Goal: Find specific page/section: Find specific page/section

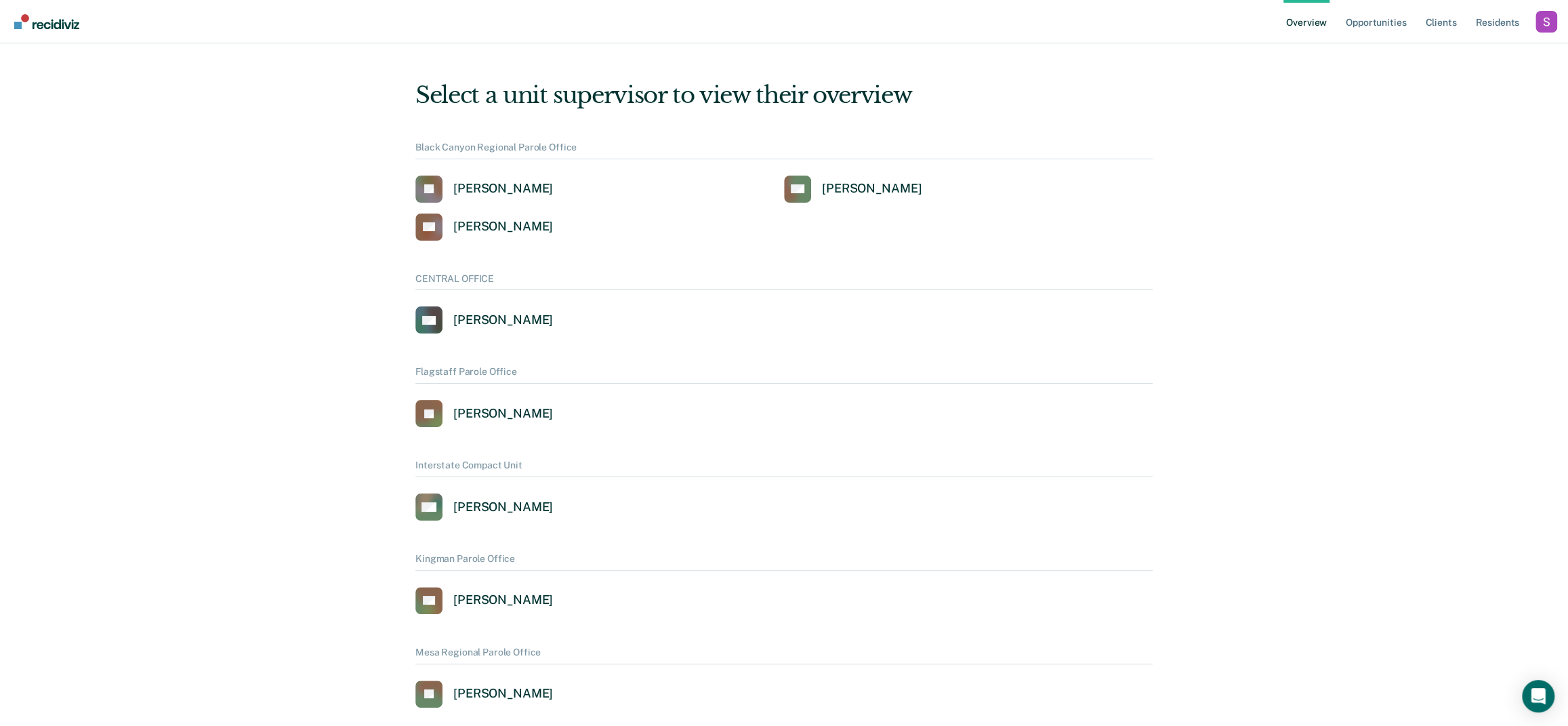
click at [1535, 29] on div "Profile dropdown button" at bounding box center [1546, 21] width 22 height 22
click at [1462, 59] on link "Profile" at bounding box center [1491, 62] width 87 height 11
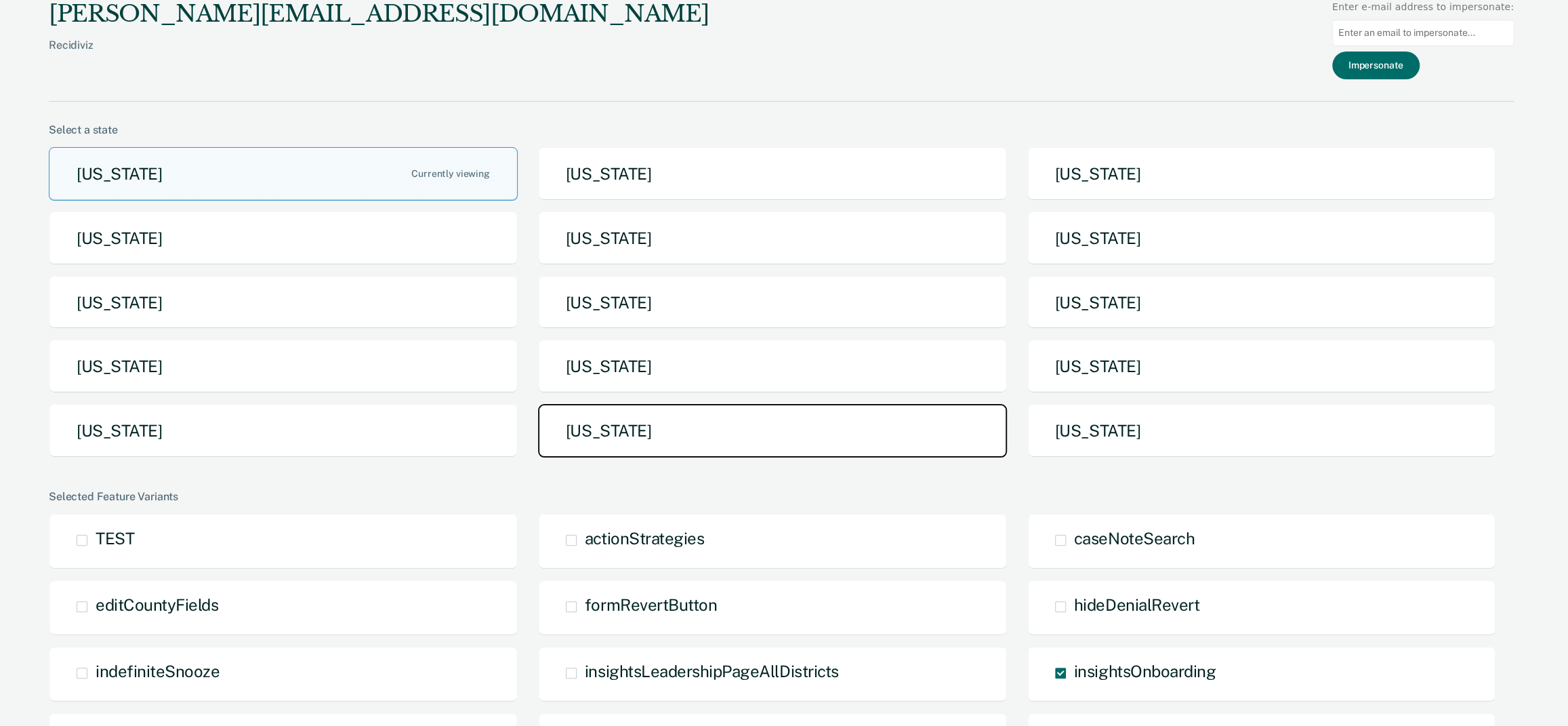
click at [675, 449] on button "[US_STATE]" at bounding box center [772, 431] width 469 height 53
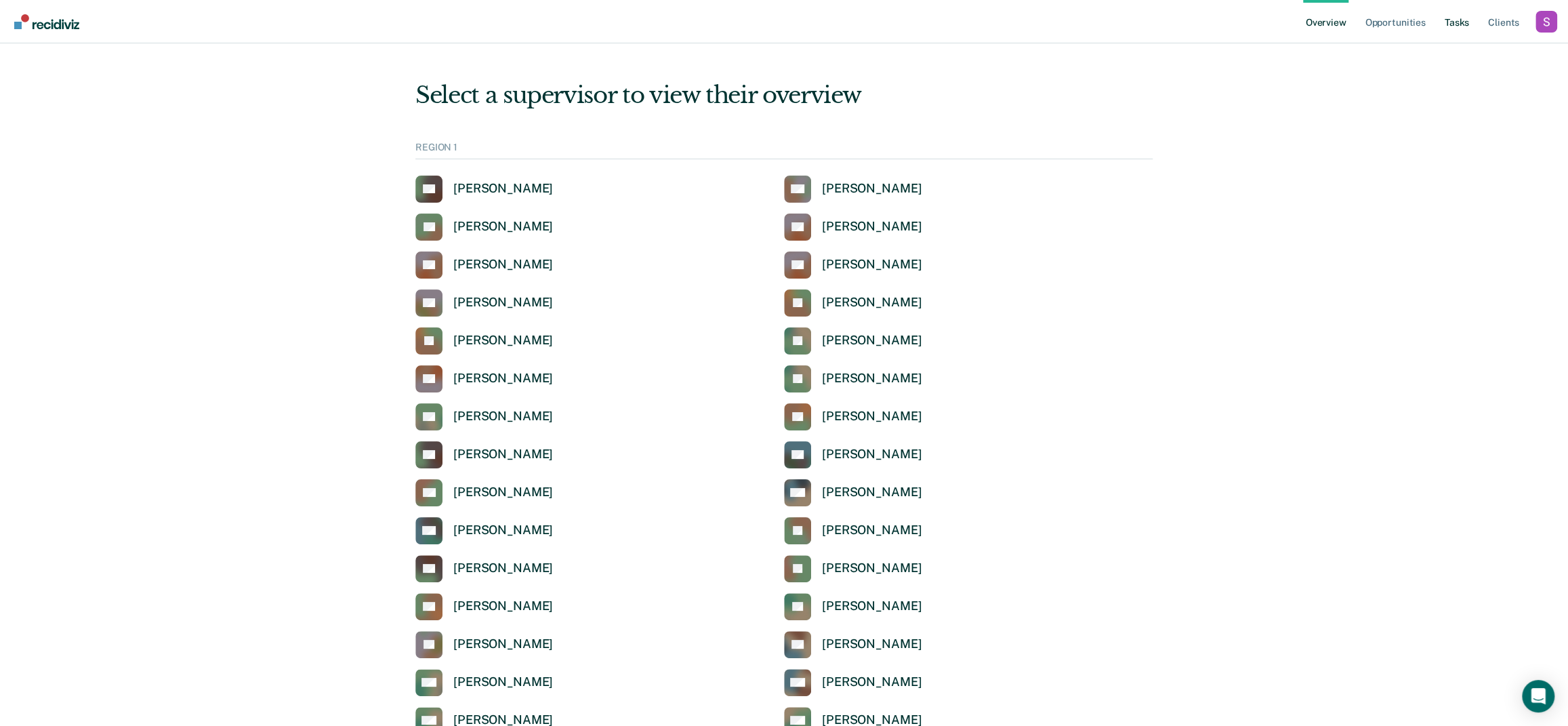
click at [1445, 22] on link "Tasks" at bounding box center [1456, 21] width 30 height 43
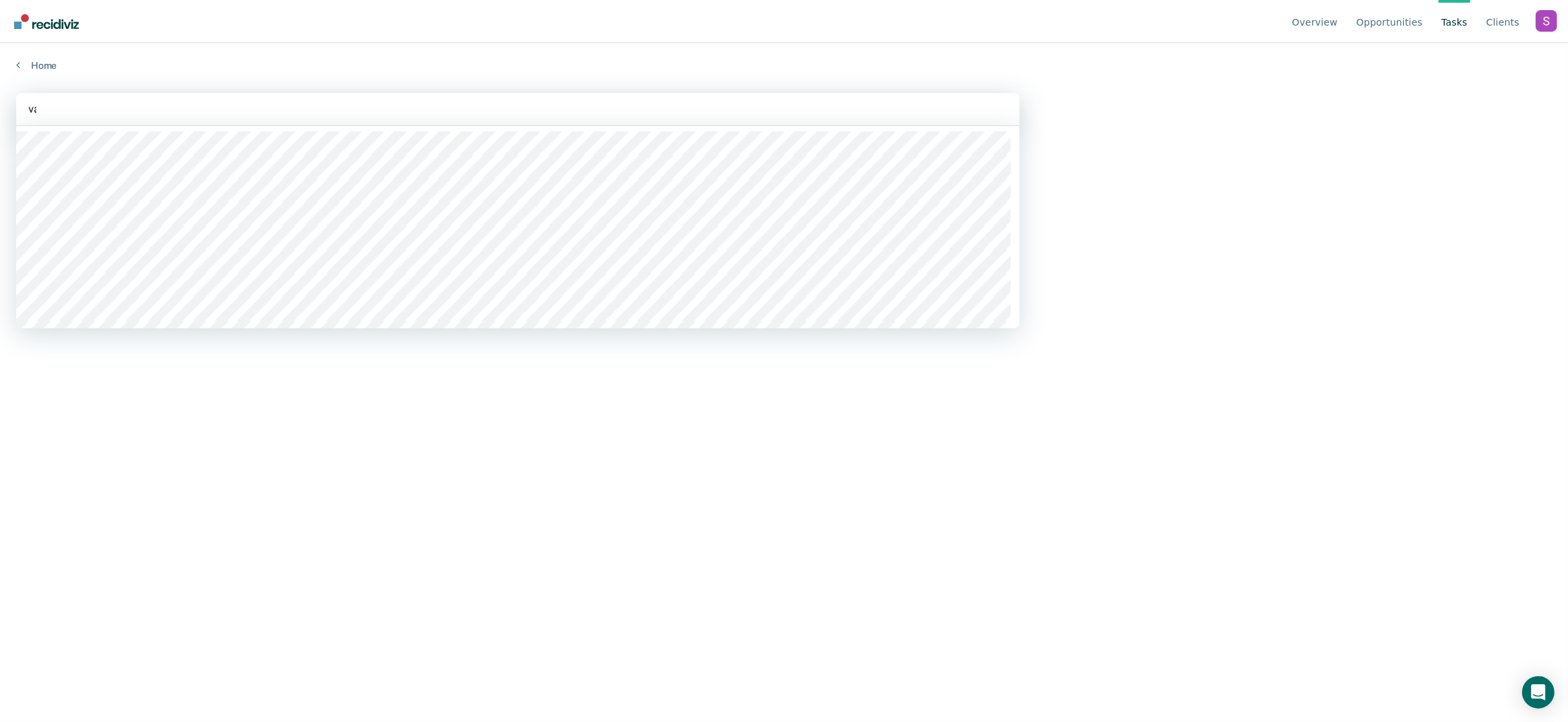
type input "van"
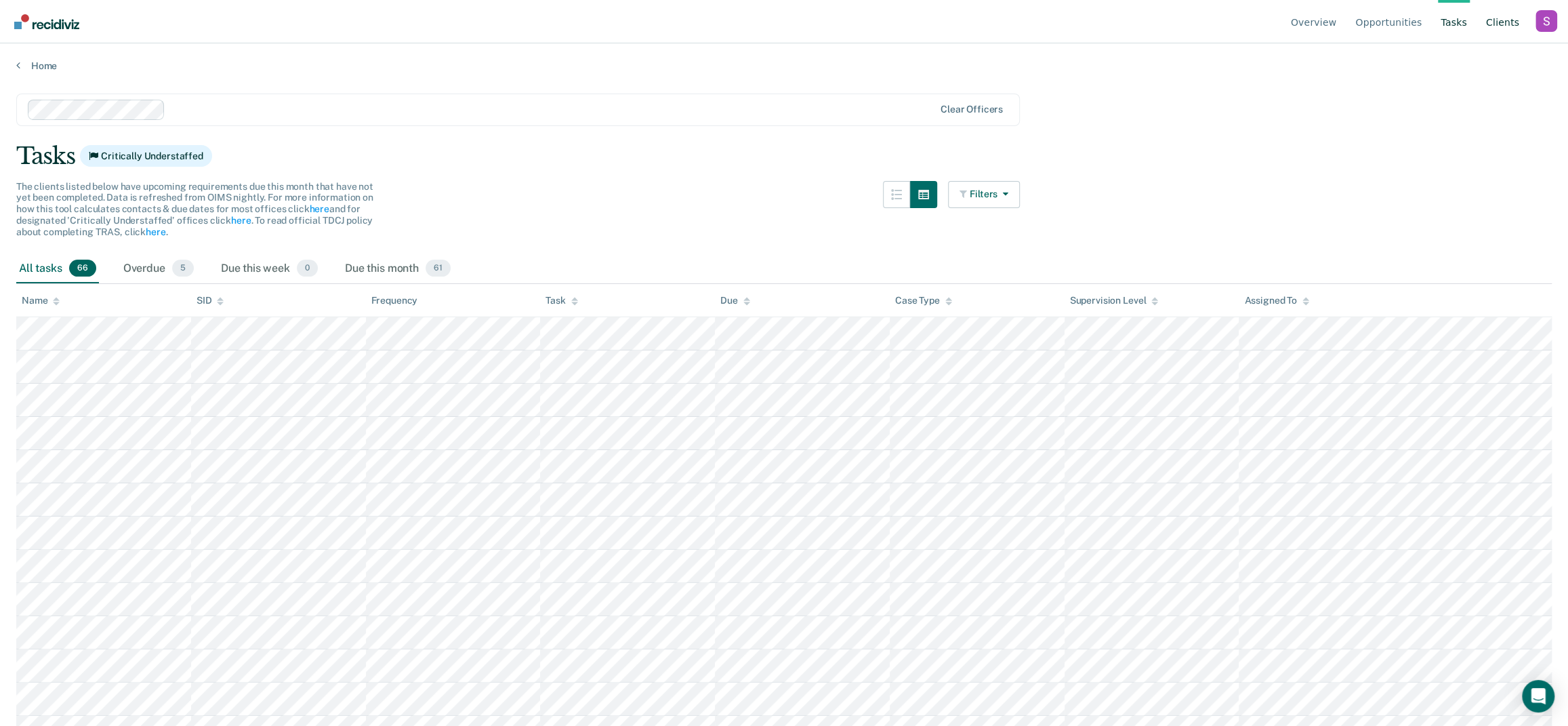
click at [1508, 27] on link "Client s" at bounding box center [1502, 21] width 39 height 43
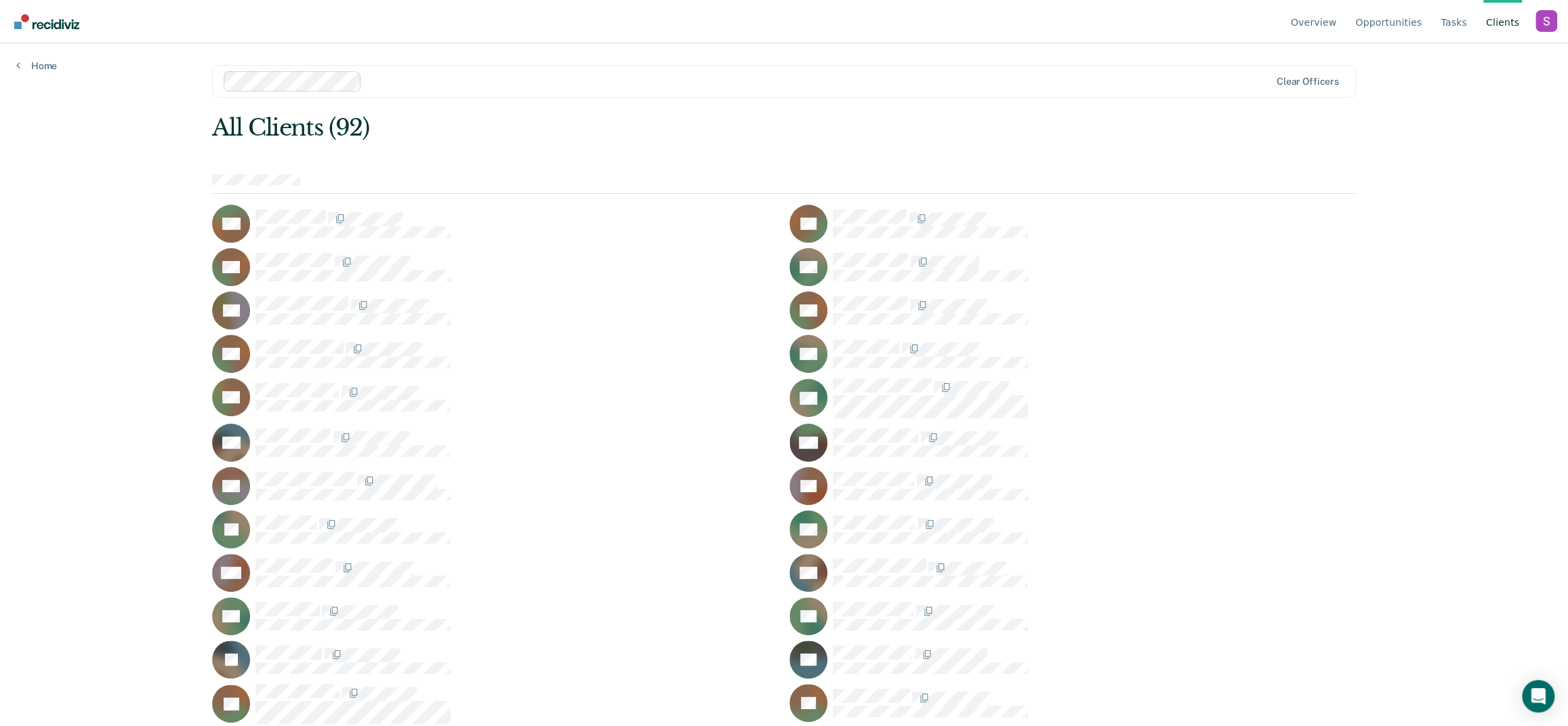
click at [1392, 9] on link "Opportunities" at bounding box center [1388, 21] width 72 height 43
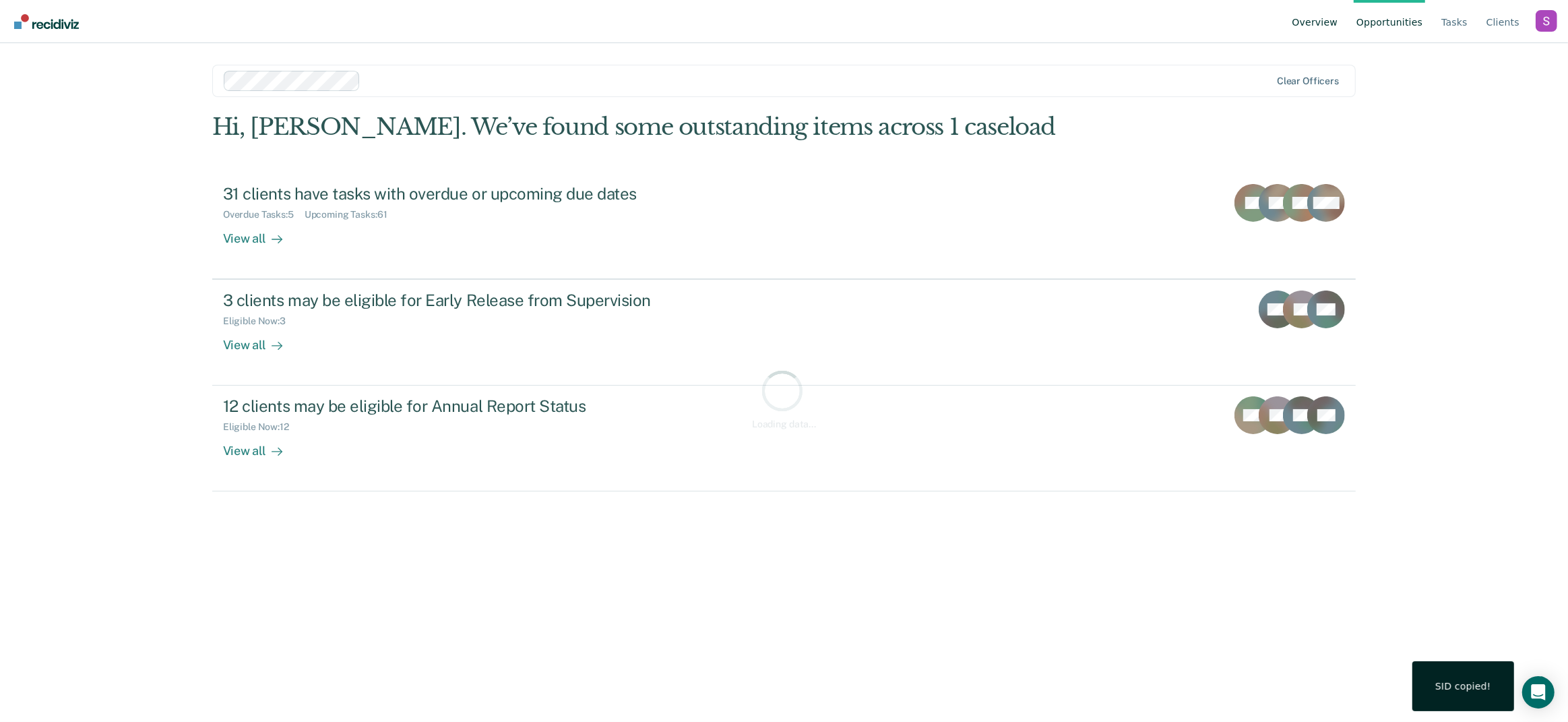
click at [1322, 17] on link "Overview" at bounding box center [1316, 21] width 51 height 43
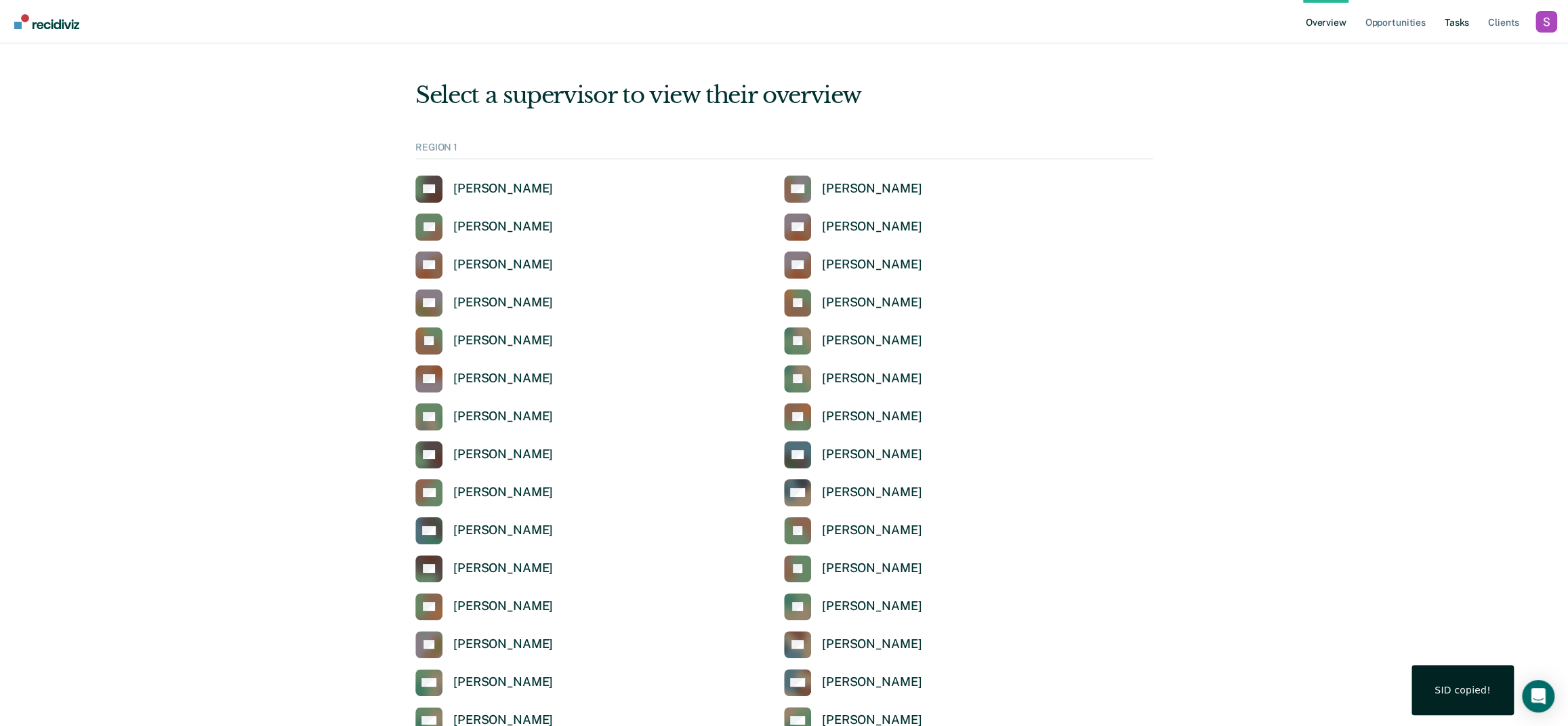
click at [1471, 14] on link "Tasks" at bounding box center [1456, 21] width 30 height 43
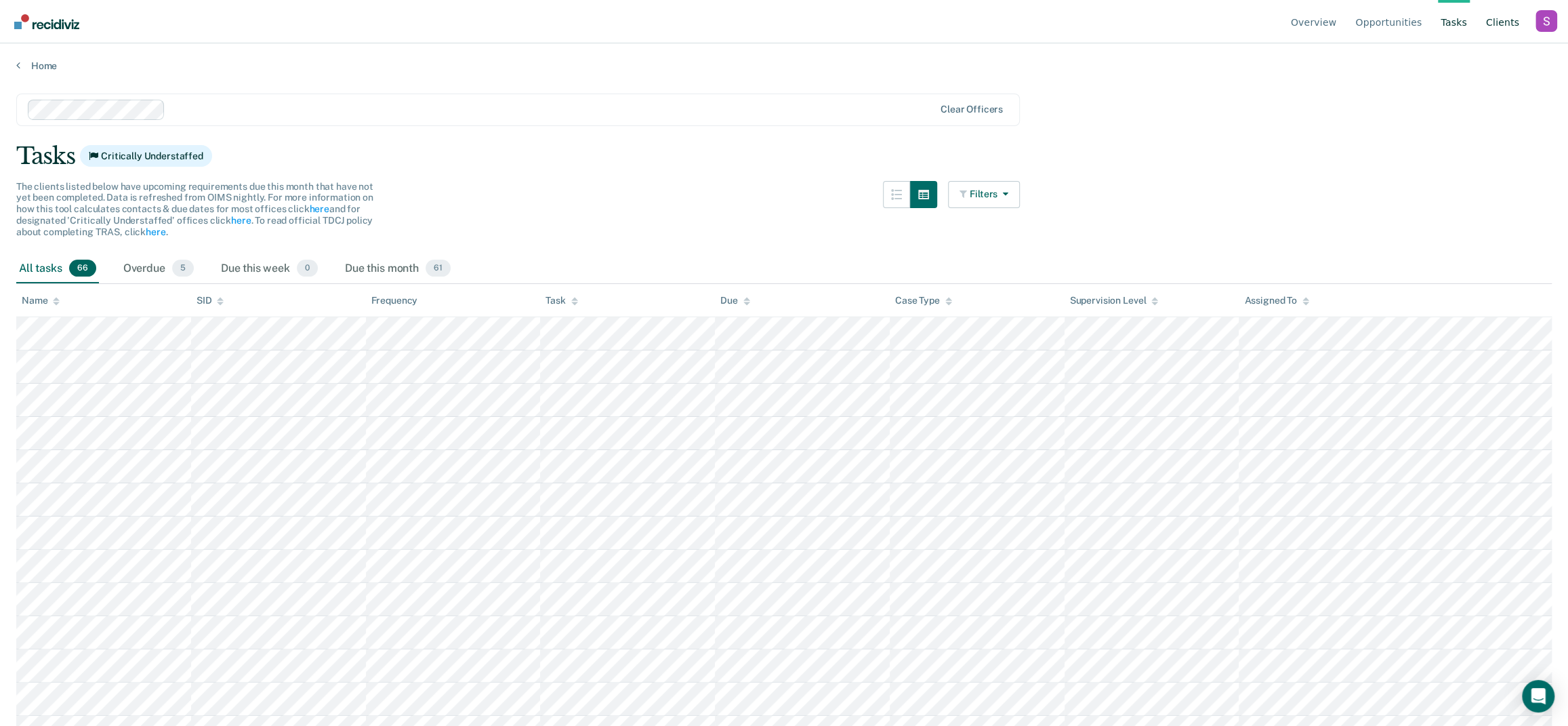
click at [1503, 24] on link "Client s" at bounding box center [1502, 21] width 39 height 43
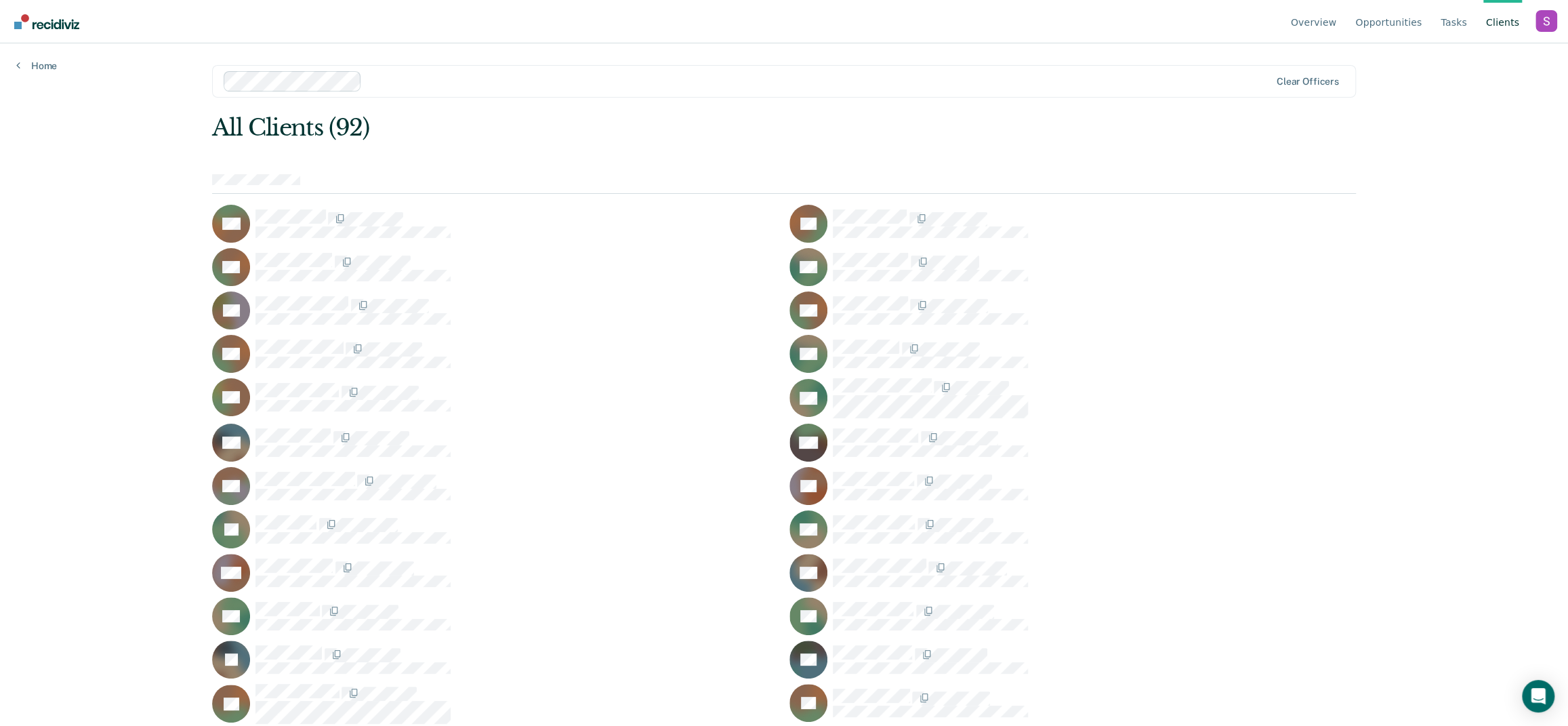
scroll to position [757, 0]
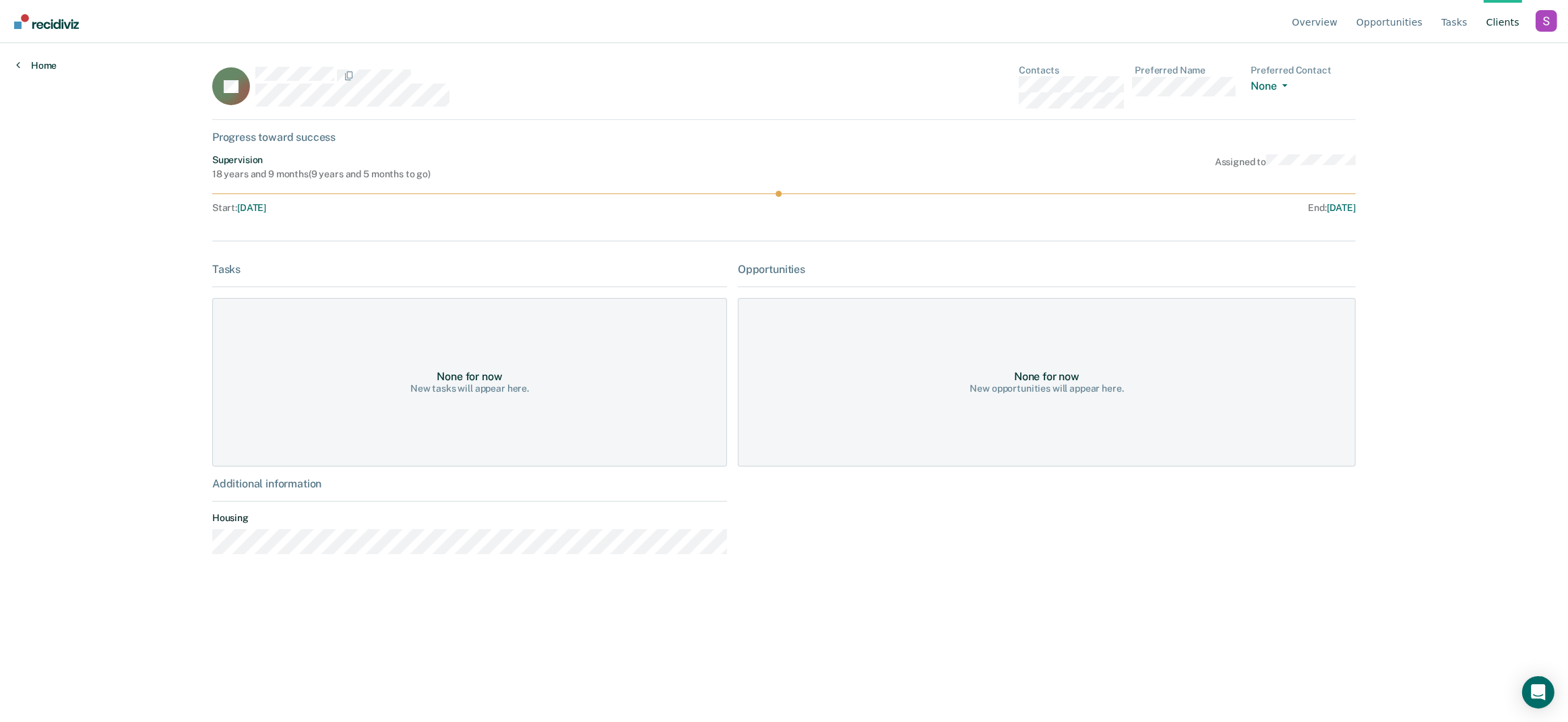
click at [26, 66] on link "Home" at bounding box center [36, 65] width 41 height 12
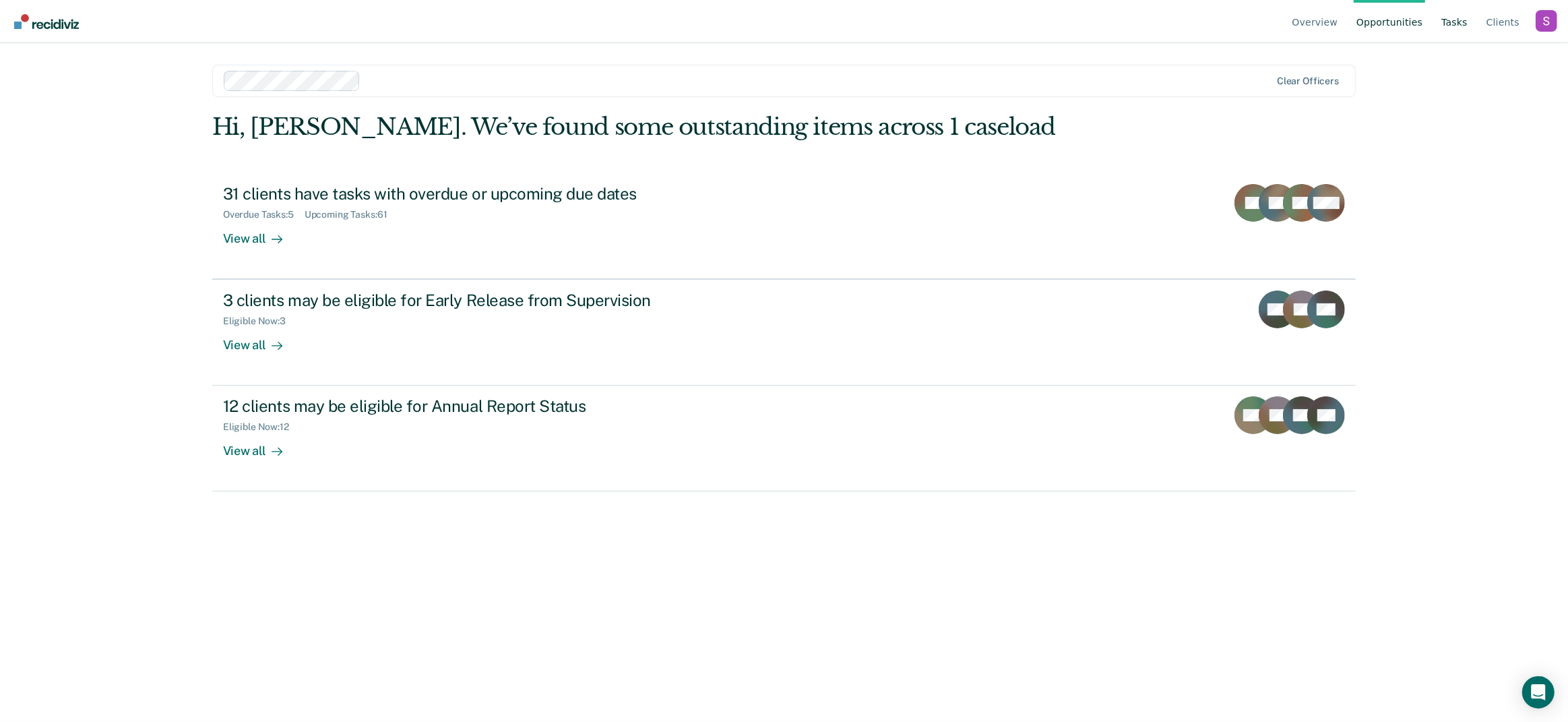
click at [1446, 11] on link "Tasks" at bounding box center [1455, 21] width 32 height 43
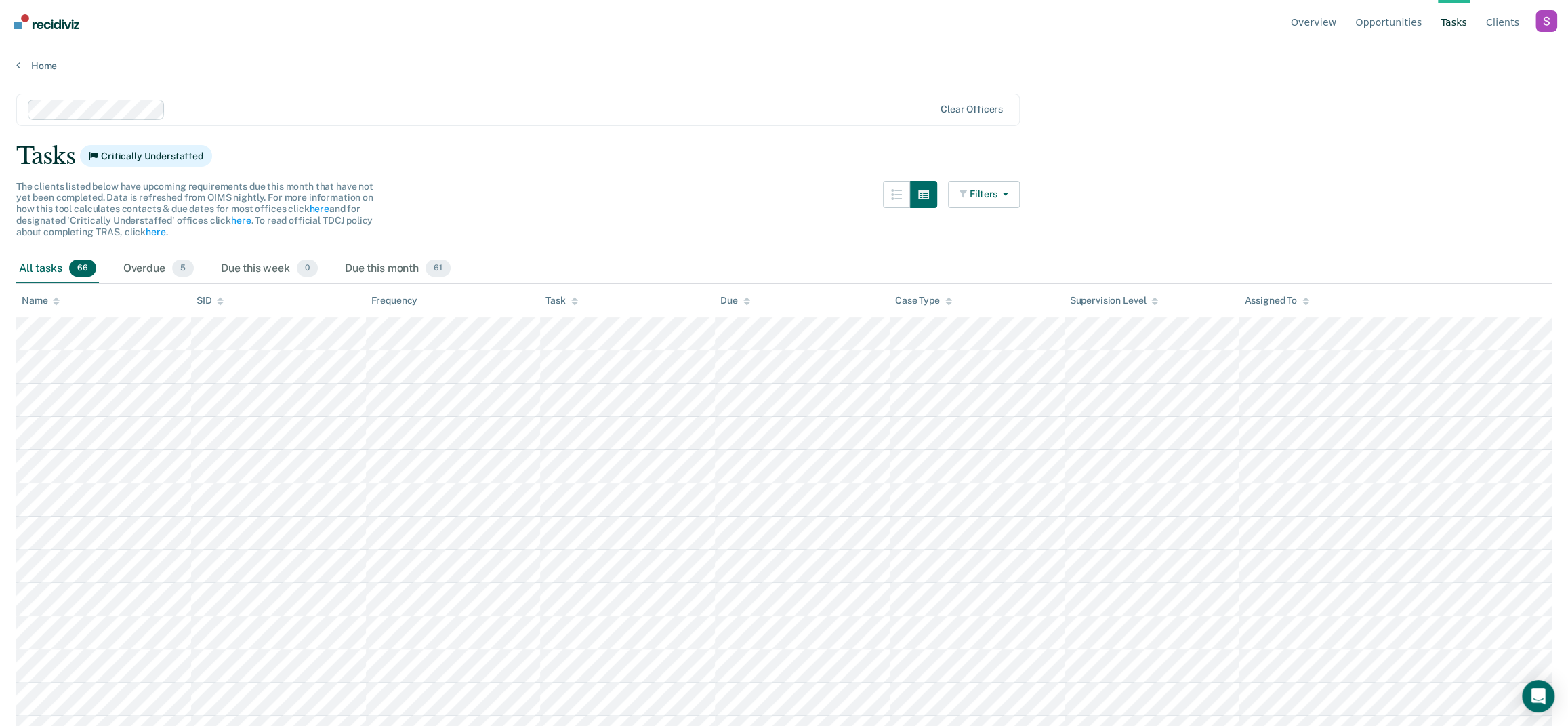
click at [741, 150] on div "Tasks Critically Understaffed" at bounding box center [783, 156] width 1535 height 28
click at [1193, 159] on div "Tasks Critically Understaffed" at bounding box center [783, 156] width 1535 height 28
click at [1011, 268] on div "All tasks 66 Overdue 5 Due this week 0 Due this month 61" at bounding box center [783, 268] width 1535 height 30
drag, startPoint x: 1337, startPoint y: 129, endPoint x: 1337, endPoint y: 112, distance: 17.0
click at [1337, 128] on main "Clear officers Tasks Critically Understaffed The clients listed below have upco…" at bounding box center [784, 397] width 1568 height 650
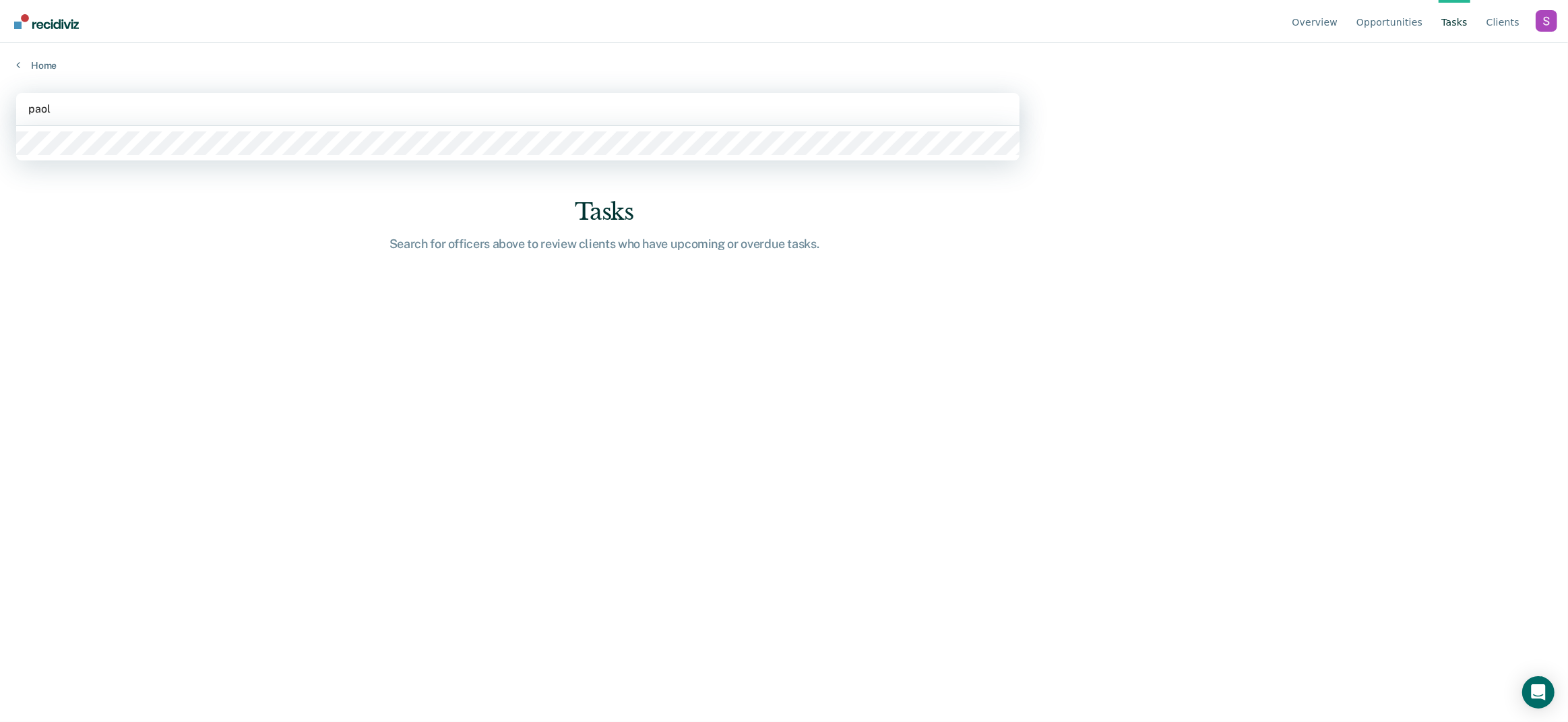
type input "[PERSON_NAME]"
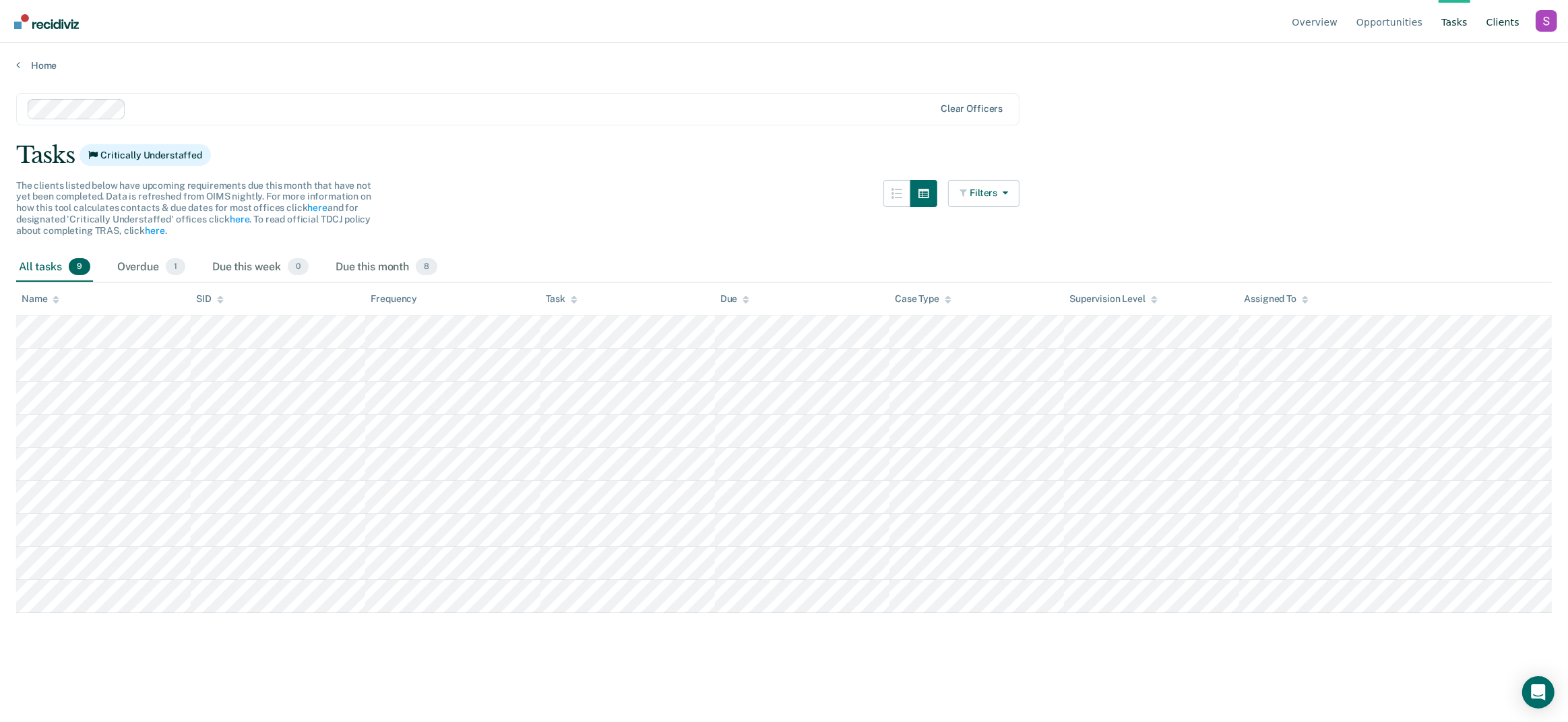
click at [1512, 17] on link "Client s" at bounding box center [1503, 21] width 39 height 43
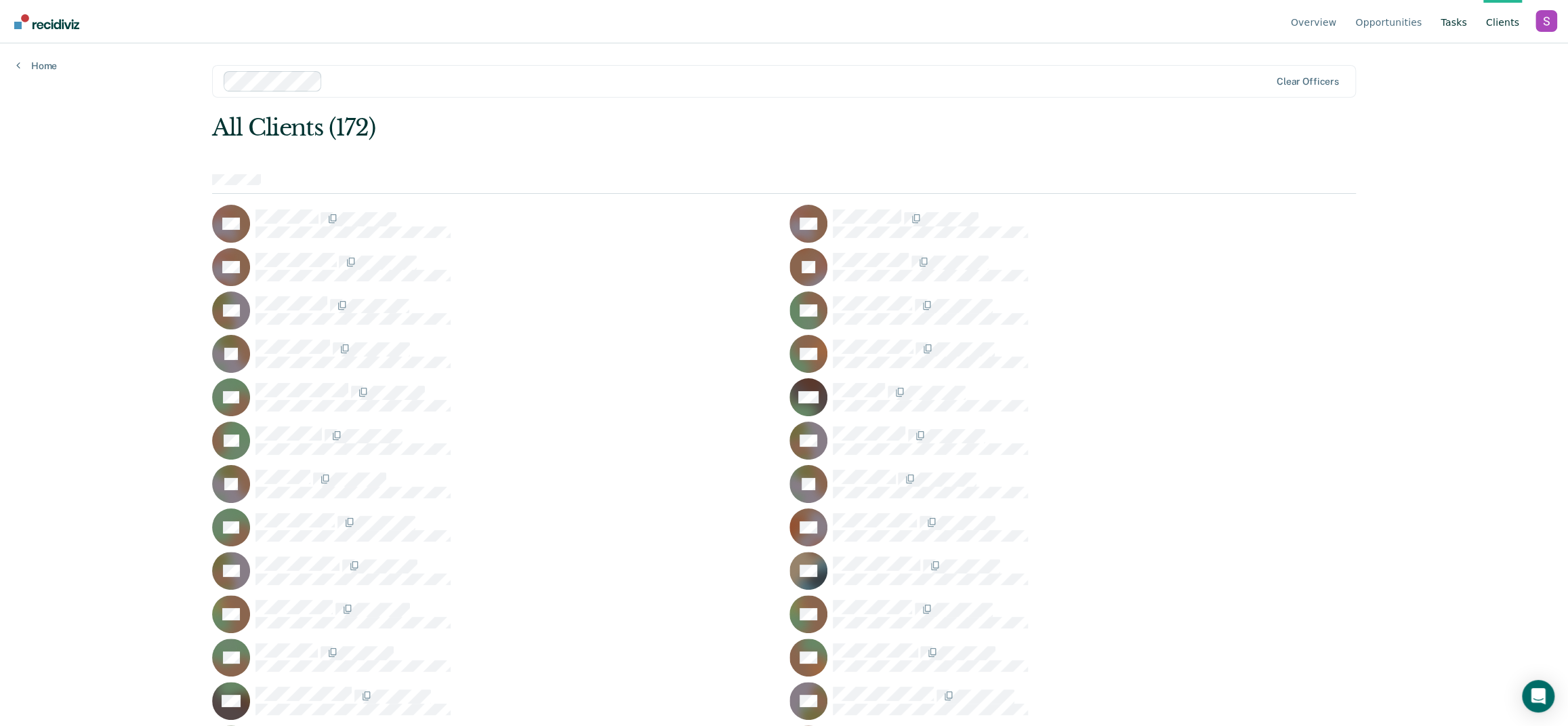
click at [1449, 22] on link "Tasks" at bounding box center [1453, 21] width 32 height 43
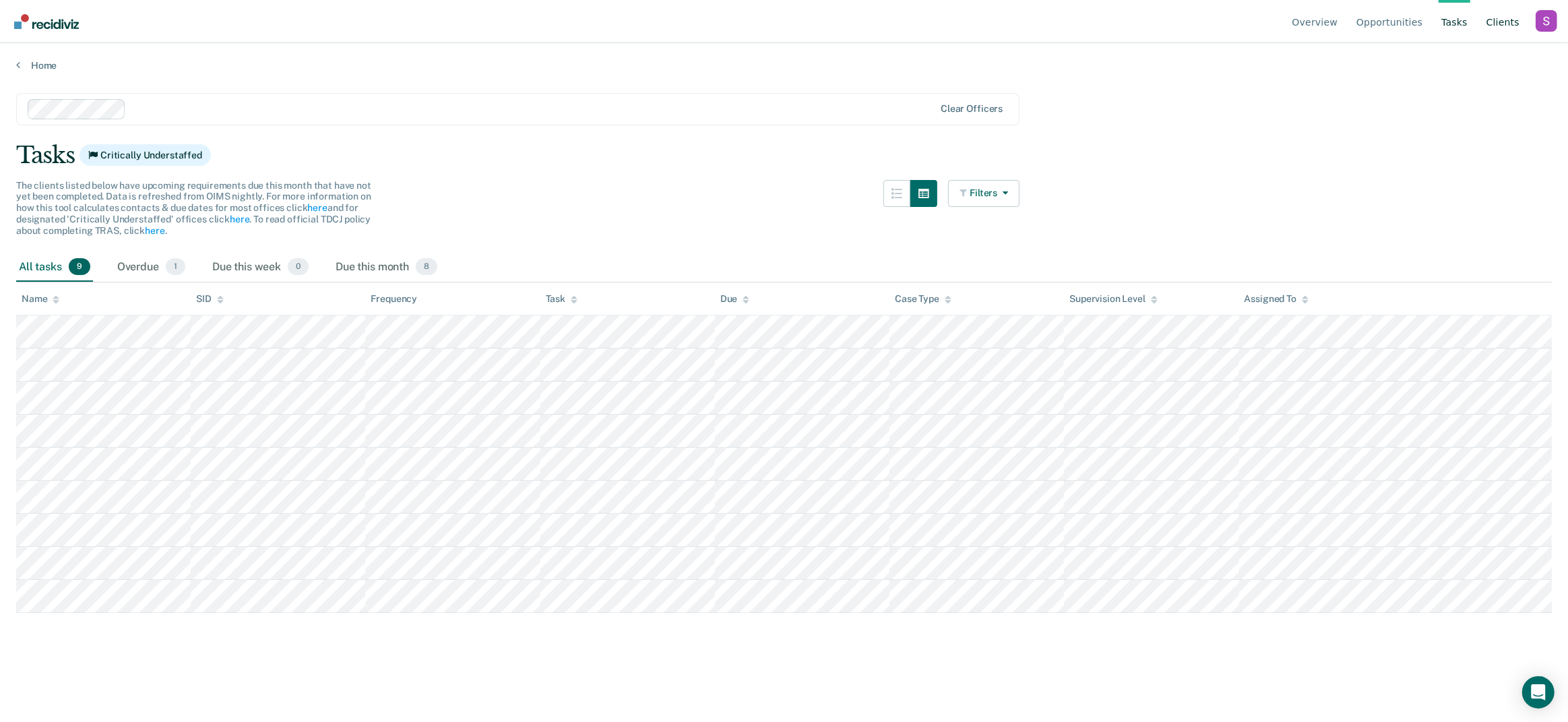
click at [1498, 10] on link "Client s" at bounding box center [1503, 21] width 39 height 43
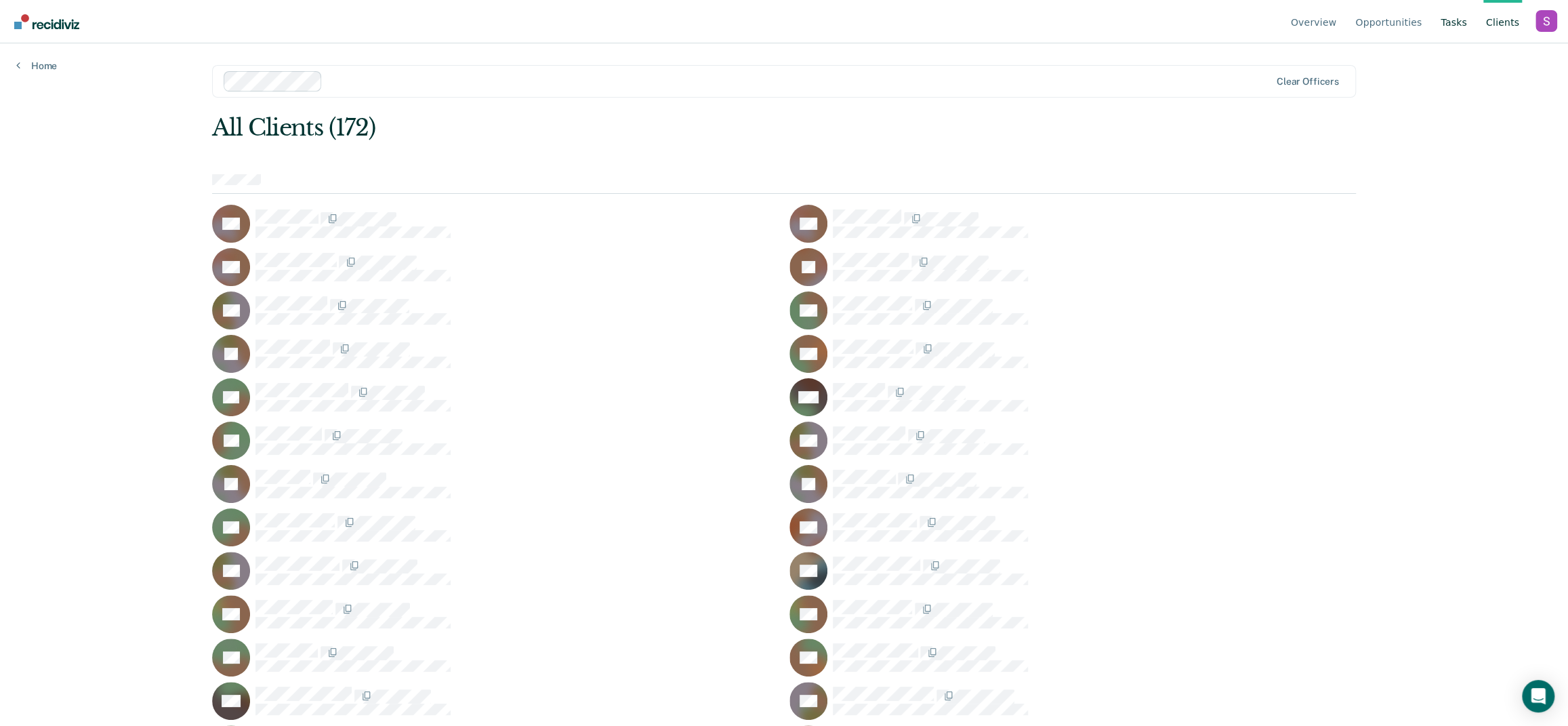
click at [1463, 22] on link "Tasks" at bounding box center [1453, 21] width 32 height 43
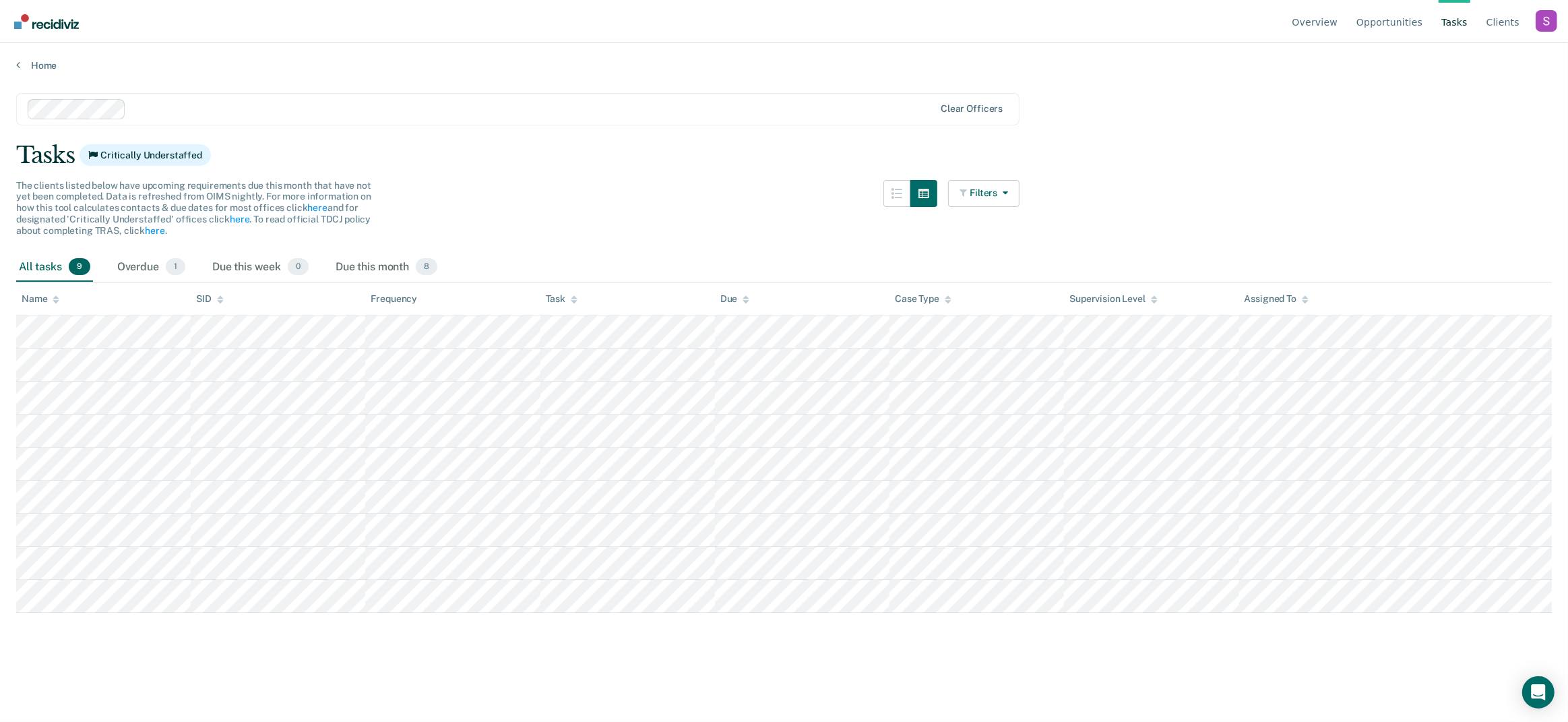
click at [725, 662] on main "Clear officers Tasks Critically Understaffed The clients listed below have upco…" at bounding box center [784, 395] width 1568 height 646
click at [1486, 26] on link "Client s" at bounding box center [1503, 21] width 39 height 43
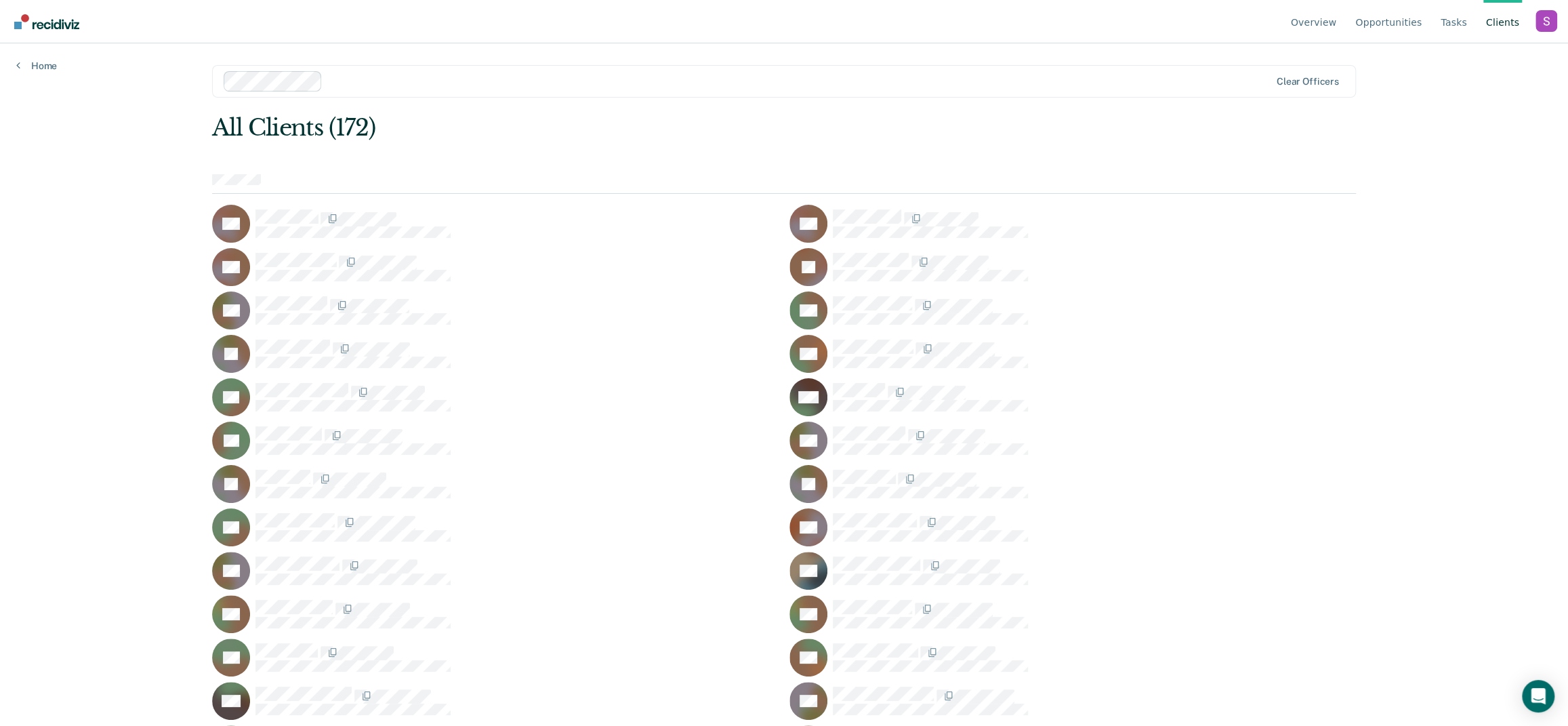
click at [1437, 24] on ul "Overview Opportunities Tasks Client s" at bounding box center [1412, 21] width 248 height 43
click at [1446, 25] on link "Tasks" at bounding box center [1453, 21] width 32 height 43
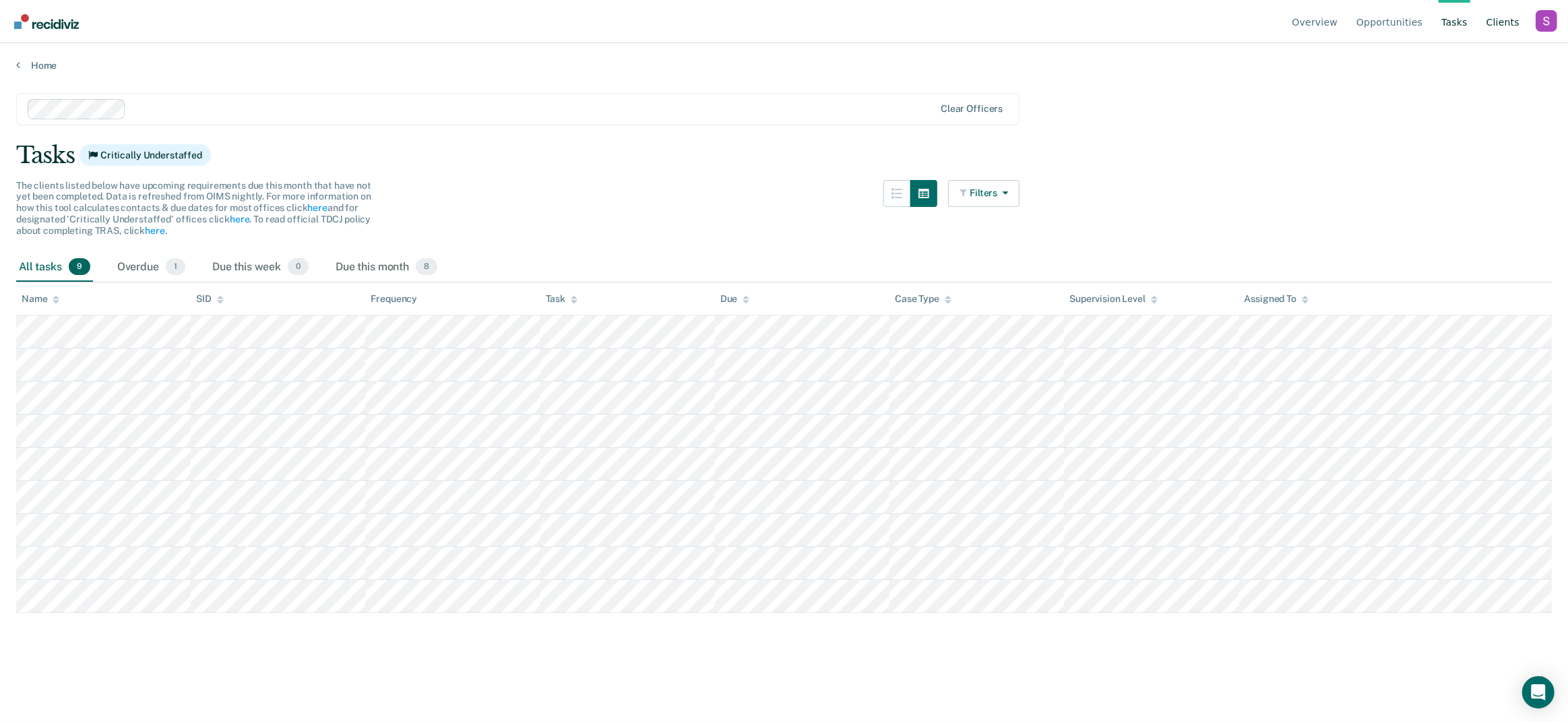
click at [1498, 26] on link "Client s" at bounding box center [1503, 21] width 39 height 43
